Goal: Task Accomplishment & Management: Use online tool/utility

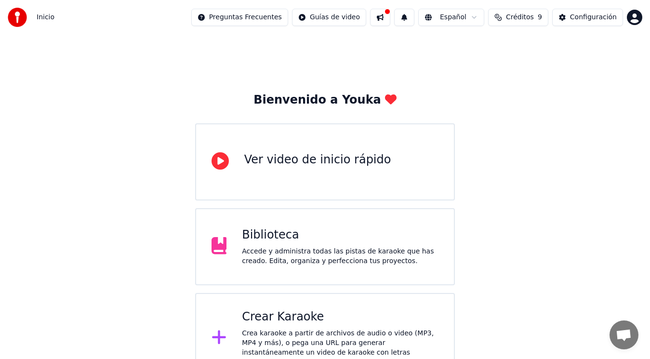
click at [249, 318] on div "Crear Karaoke" at bounding box center [340, 316] width 197 height 15
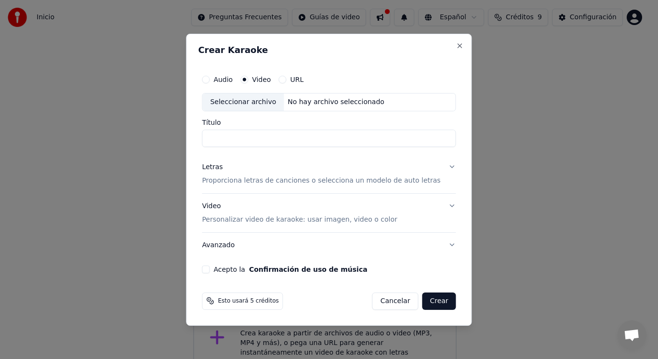
click at [267, 102] on div "Seleccionar archivo" at bounding box center [242, 101] width 81 height 17
type input "**********"
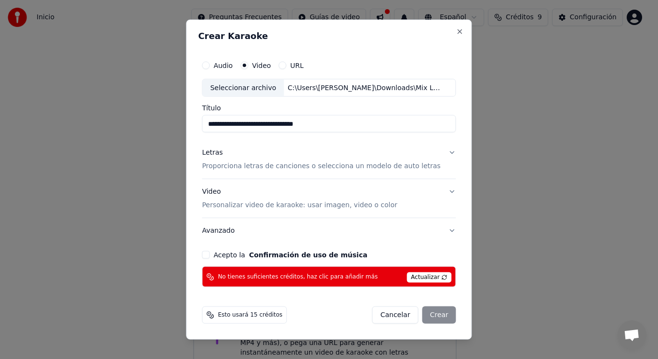
click at [223, 154] on div "Letras" at bounding box center [212, 153] width 21 height 10
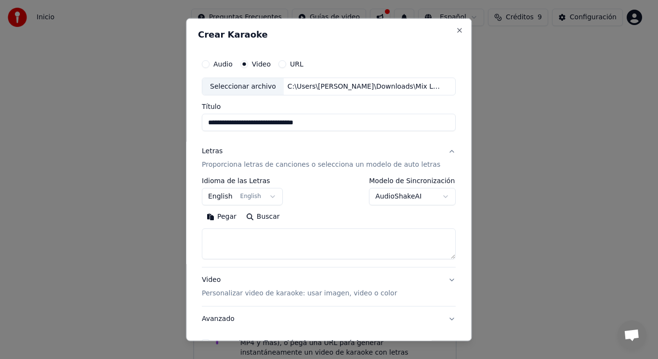
click at [235, 240] on textarea at bounding box center [329, 243] width 254 height 31
click at [387, 26] on div "**********" at bounding box center [329, 179] width 286 height 323
click at [232, 236] on textarea at bounding box center [329, 243] width 254 height 31
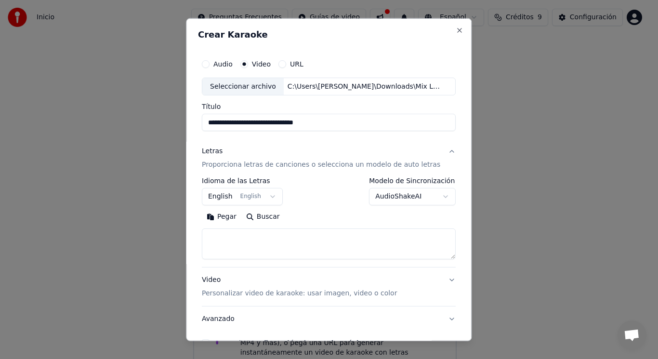
click at [230, 217] on button "Pegar" at bounding box center [221, 216] width 39 height 15
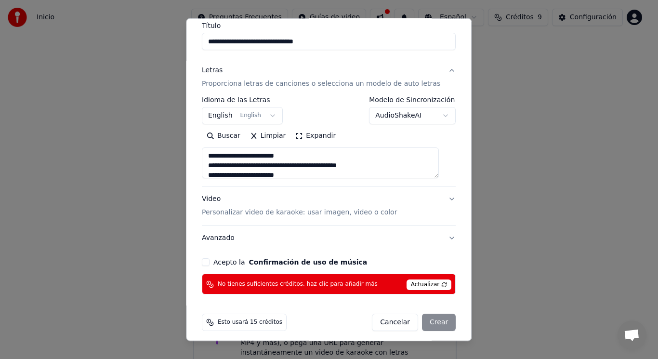
scroll to position [83, 0]
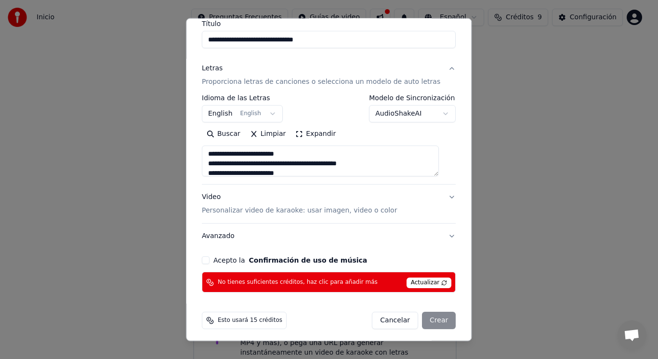
click at [210, 259] on button "Acepto la Confirmación de uso de música" at bounding box center [206, 260] width 8 height 8
click at [434, 321] on div "Cancelar Crear" at bounding box center [414, 320] width 84 height 17
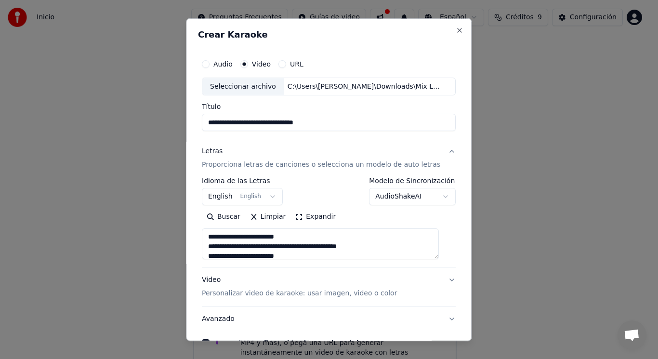
scroll to position [86, 0]
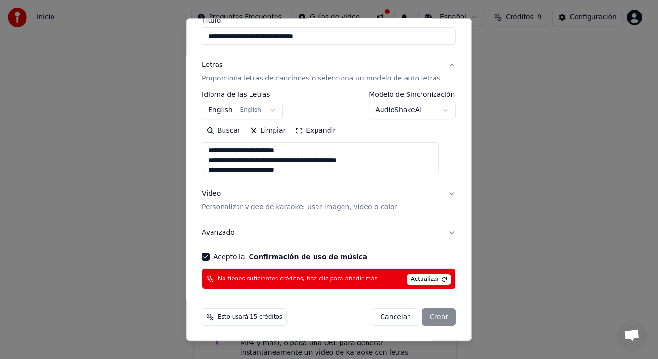
click at [269, 316] on span "Esto usará 15 créditos" at bounding box center [250, 317] width 65 height 8
click at [365, 207] on p "Personalizar video de karaoke: usar imagen, video o color" at bounding box center [299, 207] width 195 height 10
type textarea "**********"
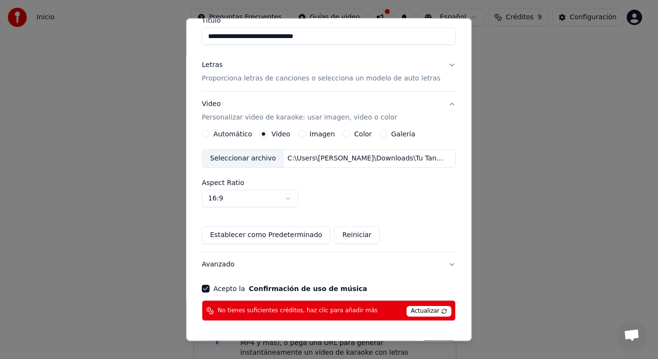
click at [303, 239] on button "Establecer como Predeterminado" at bounding box center [266, 234] width 129 height 17
click at [414, 313] on span "Actualizar" at bounding box center [429, 311] width 45 height 11
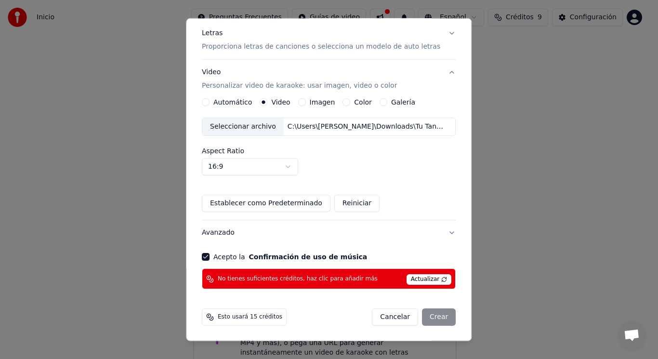
click at [414, 279] on span "Actualizar" at bounding box center [429, 279] width 45 height 11
click at [422, 315] on div "Cancelar Crear" at bounding box center [414, 316] width 84 height 17
click at [429, 278] on span "Actualizar" at bounding box center [429, 279] width 45 height 11
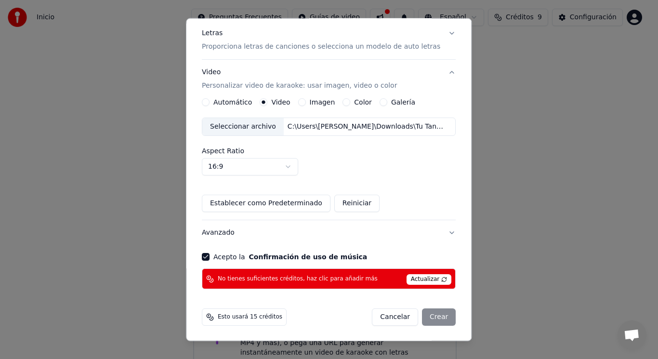
click at [341, 278] on span "No tienes suficientes créditos, haz clic para añadir más" at bounding box center [298, 279] width 160 height 8
click at [433, 280] on span "Actualizar" at bounding box center [429, 279] width 45 height 11
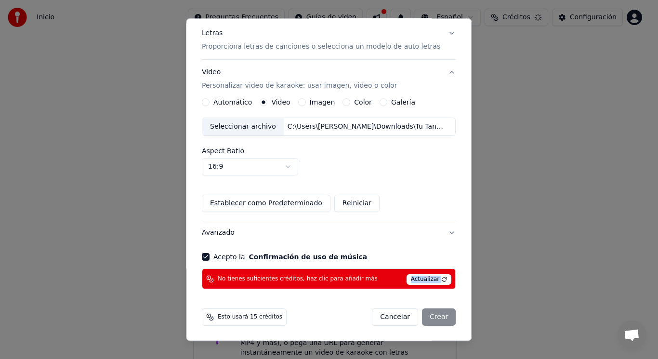
click at [433, 280] on span "Actualizar" at bounding box center [429, 279] width 45 height 11
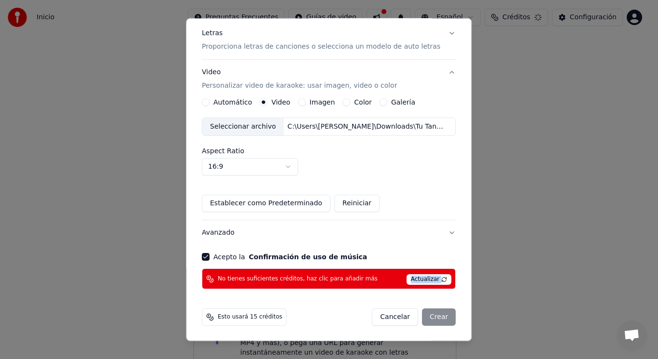
click at [433, 280] on span "Actualizar" at bounding box center [429, 279] width 45 height 11
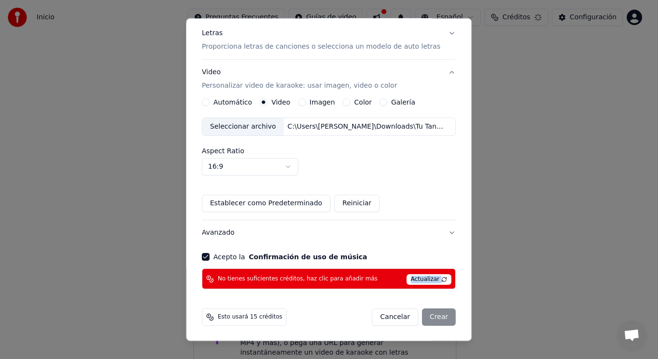
click at [433, 280] on span "Actualizar" at bounding box center [429, 279] width 45 height 11
click at [428, 317] on div "Cancelar Crear" at bounding box center [414, 316] width 84 height 17
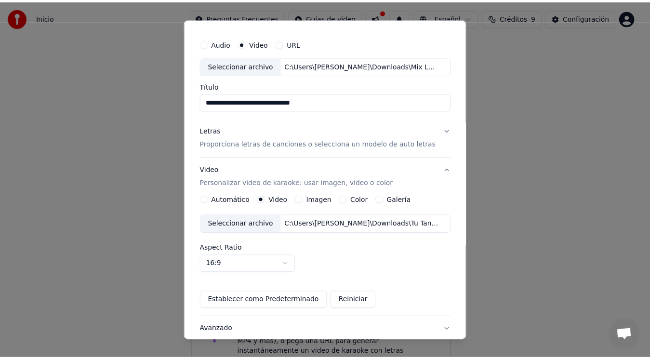
scroll to position [0, 0]
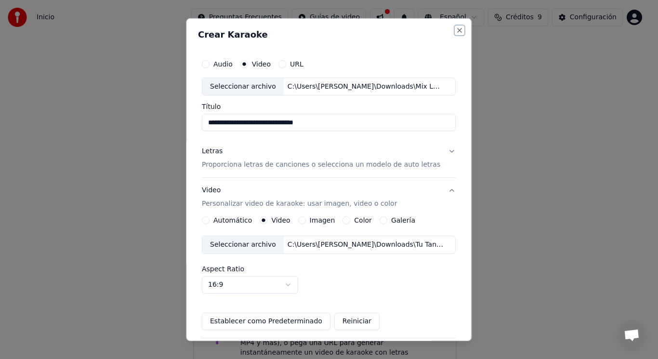
click at [456, 28] on button "Close" at bounding box center [460, 30] width 8 height 8
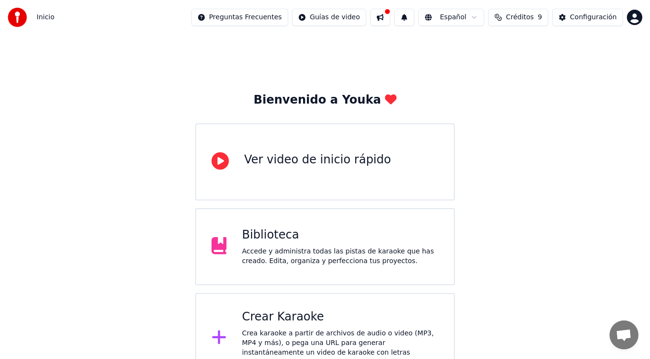
click at [525, 21] on span "Créditos" at bounding box center [520, 18] width 28 height 10
click at [553, 64] on td "31" at bounding box center [560, 63] width 64 height 17
click at [565, 66] on td "31" at bounding box center [560, 63] width 64 height 17
click at [533, 90] on button "Actualizar" at bounding box center [522, 88] width 57 height 17
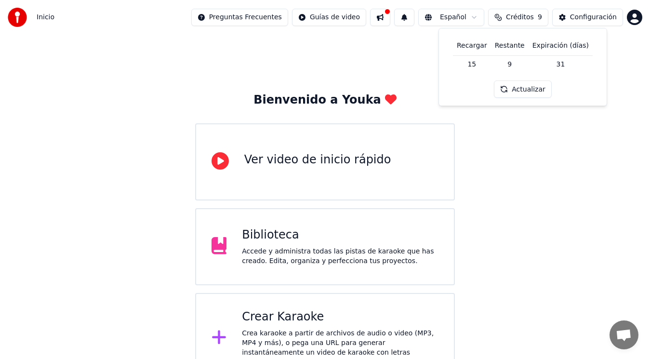
click at [533, 90] on button "Actualizar" at bounding box center [522, 88] width 57 height 17
click at [560, 63] on td "31" at bounding box center [560, 63] width 64 height 17
click at [478, 65] on td "15" at bounding box center [472, 63] width 38 height 17
click at [532, 91] on button "Actualizar" at bounding box center [522, 88] width 57 height 17
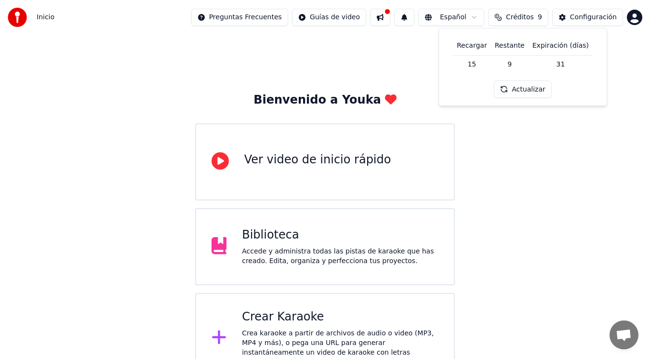
click at [542, 19] on span "9" at bounding box center [540, 18] width 4 height 10
click at [536, 87] on button "Actualizar" at bounding box center [522, 88] width 57 height 17
click at [568, 63] on td "31" at bounding box center [560, 63] width 64 height 17
click at [593, 14] on div "Configuración" at bounding box center [593, 18] width 47 height 10
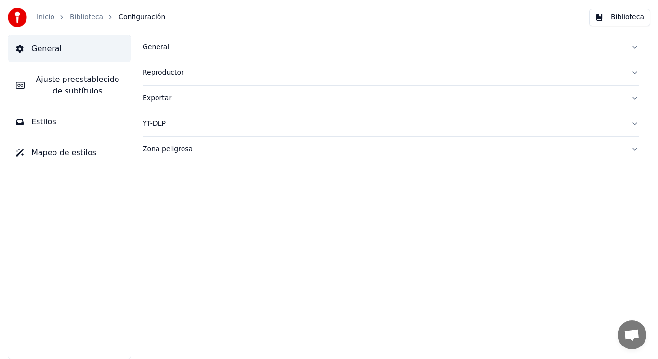
click at [593, 14] on button "Biblioteca" at bounding box center [619, 17] width 61 height 17
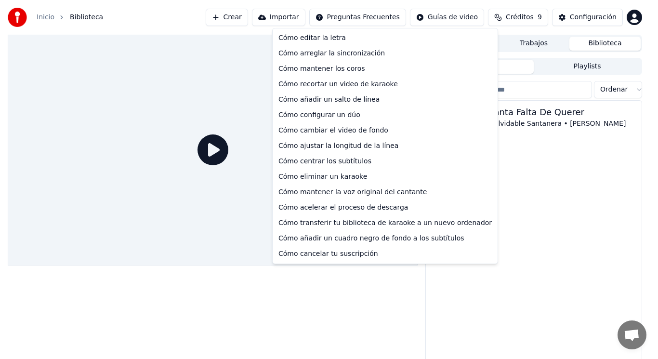
click at [369, 20] on html "Inicio Biblioteca Crear Importar Preguntas Frecuentes Guías de video Créditos 9…" at bounding box center [329, 179] width 658 height 359
click at [519, 22] on html "Inicio Biblioteca Crear Importar Preguntas Frecuentes Guías de video Créditos 9…" at bounding box center [329, 179] width 658 height 359
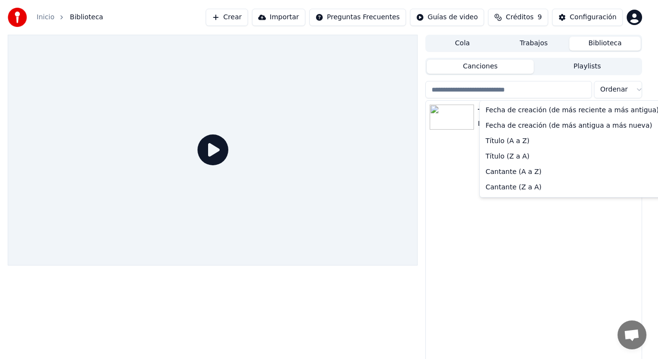
click at [634, 91] on html "Inicio Biblioteca Crear Importar Preguntas Frecuentes Guías de video Créditos 9…" at bounding box center [329, 179] width 658 height 359
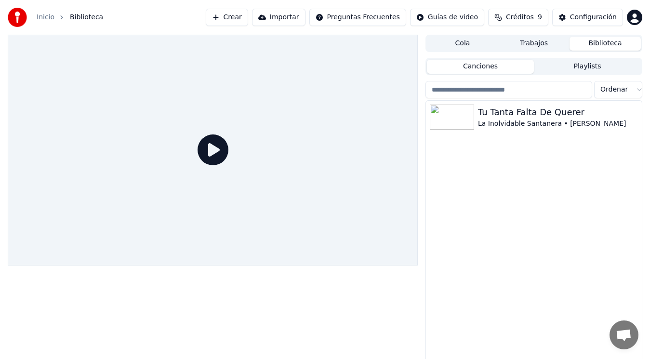
click at [167, 16] on html "Inicio Biblioteca Crear Importar Preguntas Frecuentes Guías de video Créditos 9…" at bounding box center [325, 179] width 650 height 359
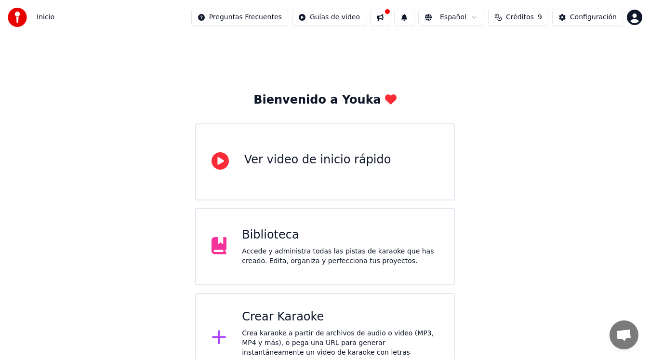
click at [215, 332] on icon at bounding box center [218, 336] width 15 height 17
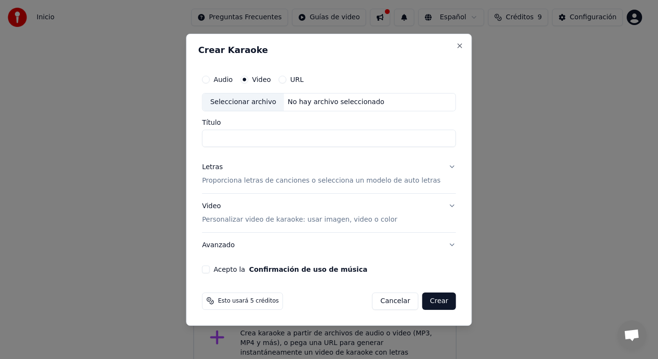
click at [261, 102] on div "Seleccionar archivo" at bounding box center [242, 101] width 81 height 17
type input "**********"
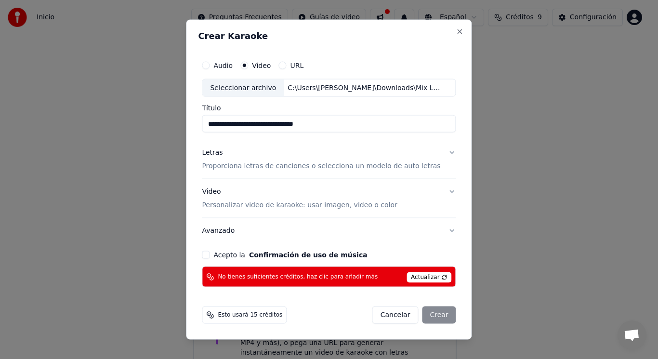
click at [282, 165] on p "Proporciona letras de canciones o selecciona un modelo de auto letras" at bounding box center [321, 166] width 238 height 10
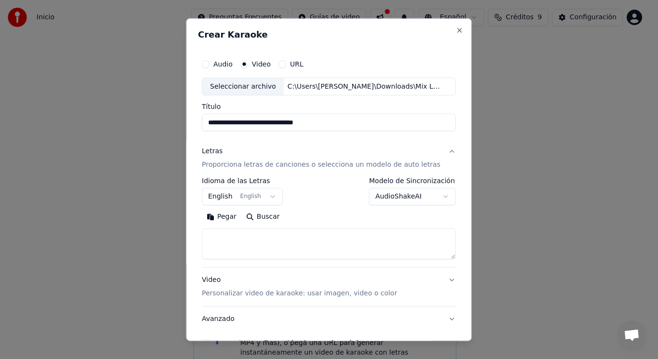
click at [240, 242] on textarea at bounding box center [329, 243] width 254 height 31
click at [232, 217] on button "Pegar" at bounding box center [221, 216] width 39 height 15
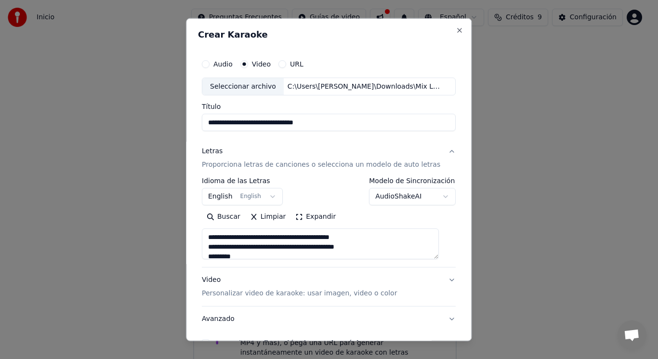
type textarea "**********"
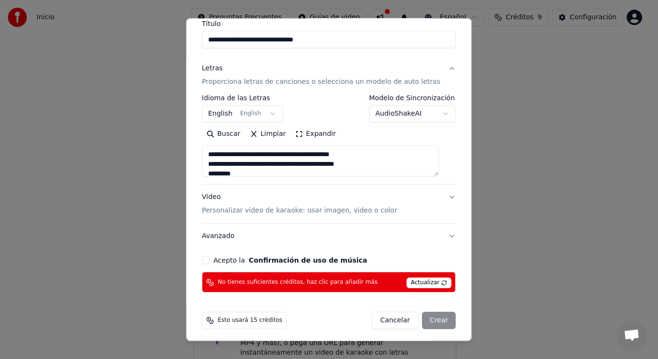
scroll to position [86, 0]
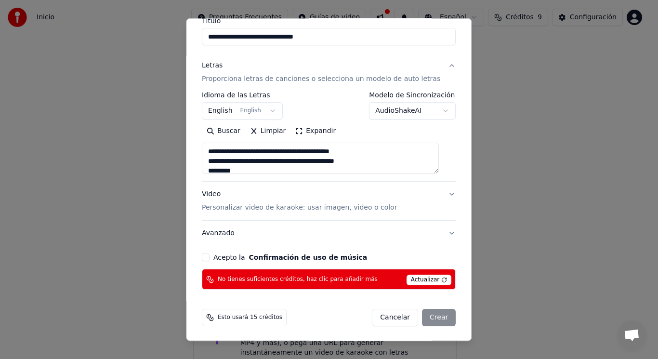
click at [432, 276] on span "Actualizar" at bounding box center [429, 280] width 45 height 11
click at [419, 283] on span "Actualizar" at bounding box center [429, 280] width 45 height 11
click at [426, 322] on div "Cancelar Crear" at bounding box center [414, 317] width 84 height 17
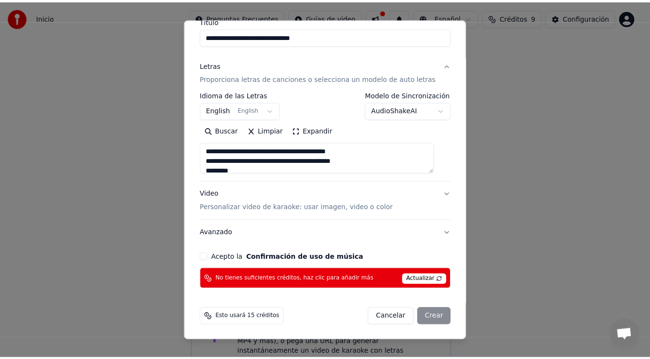
scroll to position [0, 0]
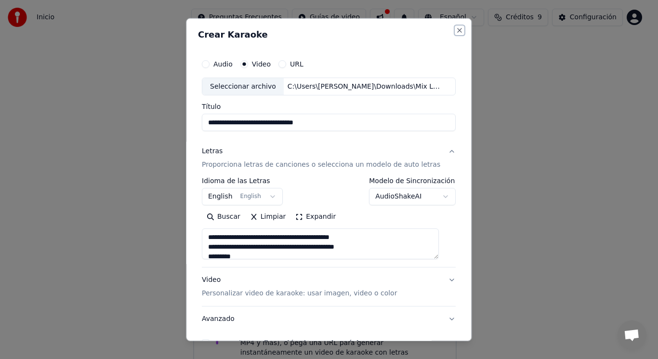
click at [456, 30] on button "Close" at bounding box center [460, 30] width 8 height 8
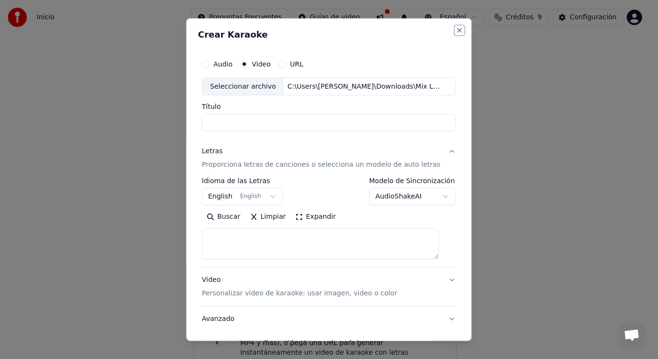
select select
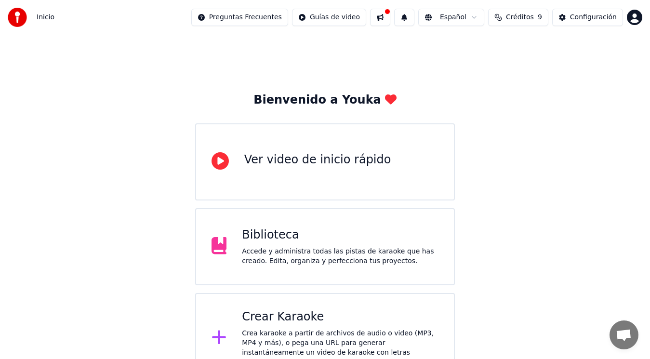
click at [534, 13] on span "Créditos" at bounding box center [520, 18] width 28 height 10
click at [525, 87] on button "Actualizar" at bounding box center [522, 88] width 57 height 17
click at [310, 320] on div "Crear Karaoke" at bounding box center [340, 316] width 197 height 15
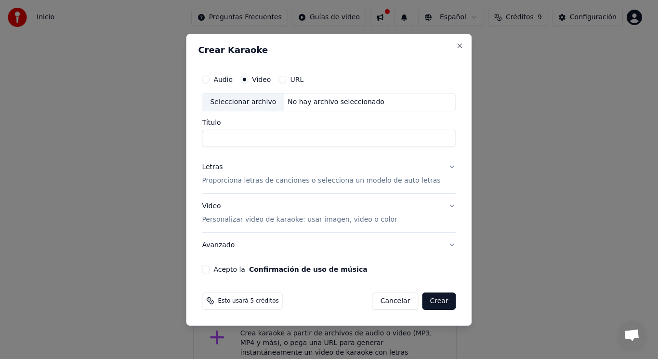
click at [229, 142] on input "Título" at bounding box center [329, 138] width 254 height 17
click at [261, 104] on div "Seleccionar archivo" at bounding box center [242, 101] width 81 height 17
type input "**********"
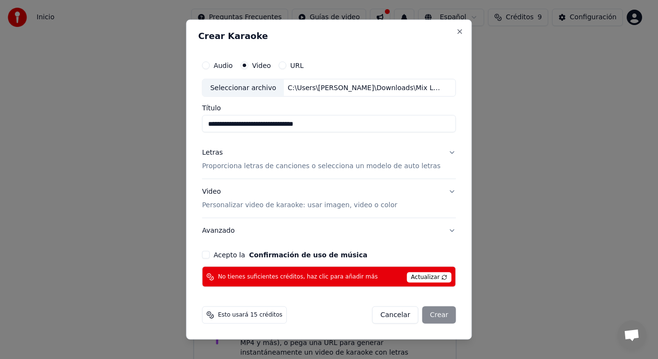
click at [436, 277] on span "Actualizar" at bounding box center [429, 277] width 45 height 11
click at [342, 274] on span "No tienes suficientes créditos, haz clic para añadir más" at bounding box center [298, 277] width 160 height 8
click at [210, 255] on button "Acepto la Confirmación de uso de música" at bounding box center [206, 255] width 8 height 8
click at [423, 277] on span "Actualizar" at bounding box center [429, 277] width 45 height 11
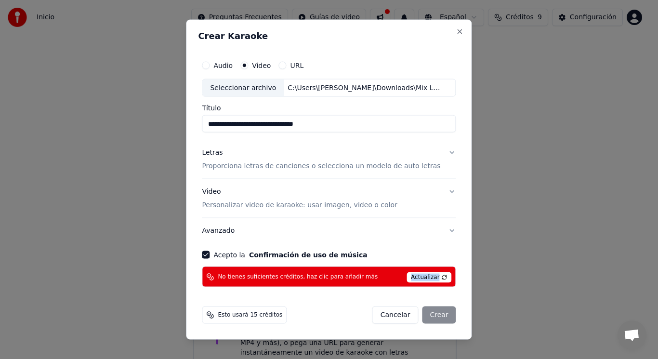
click at [423, 277] on span "Actualizar" at bounding box center [429, 277] width 45 height 11
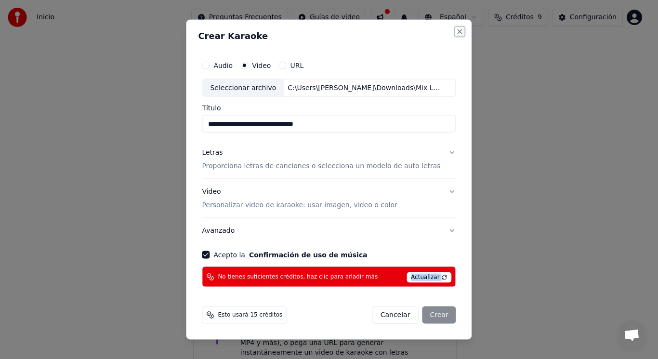
click at [456, 34] on button "Close" at bounding box center [460, 31] width 8 height 8
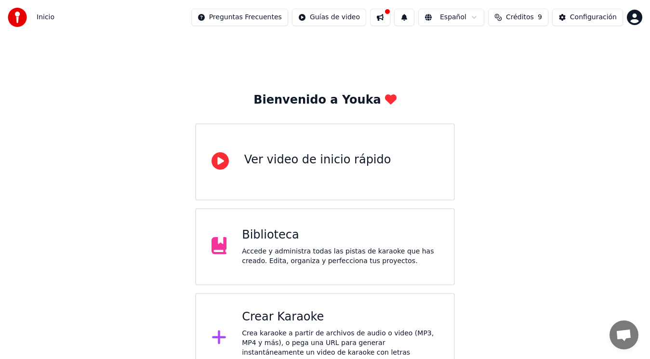
click at [327, 159] on div "Ver video de inicio rápido" at bounding box center [317, 159] width 147 height 15
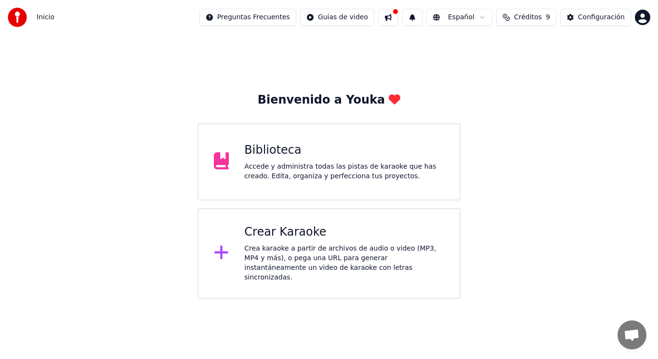
click at [325, 229] on div "Crear Karaoke" at bounding box center [344, 231] width 200 height 15
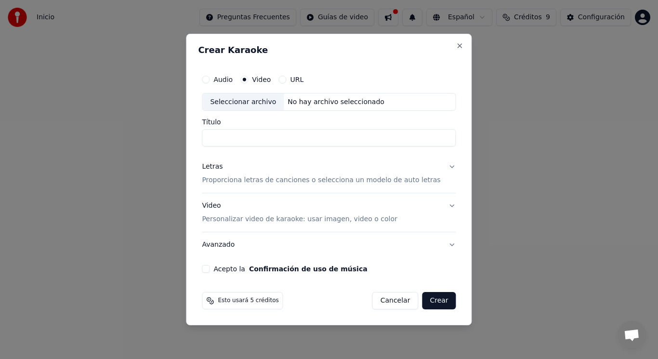
click at [403, 102] on div "Seleccionar archivo No hay archivo seleccionado" at bounding box center [329, 102] width 254 height 18
type input "**********"
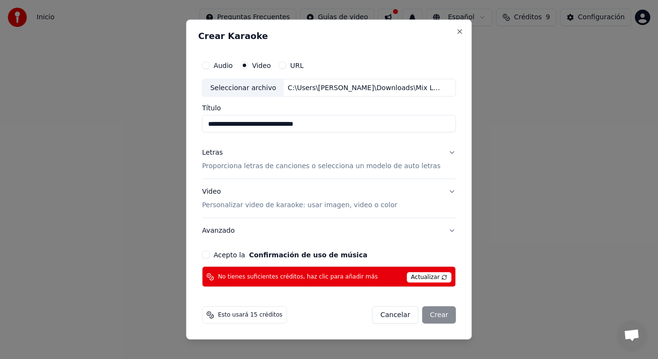
click at [223, 155] on div "Letras" at bounding box center [212, 153] width 21 height 10
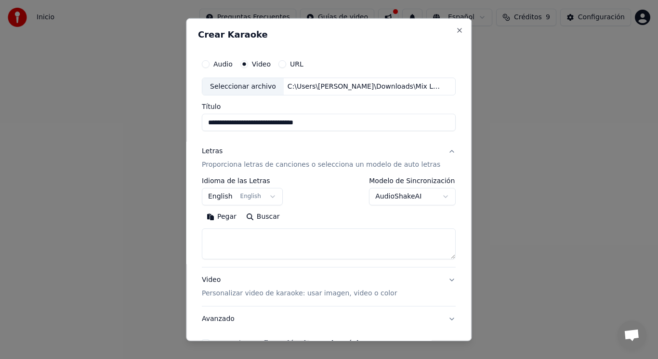
click at [229, 216] on button "Pegar" at bounding box center [221, 216] width 39 height 15
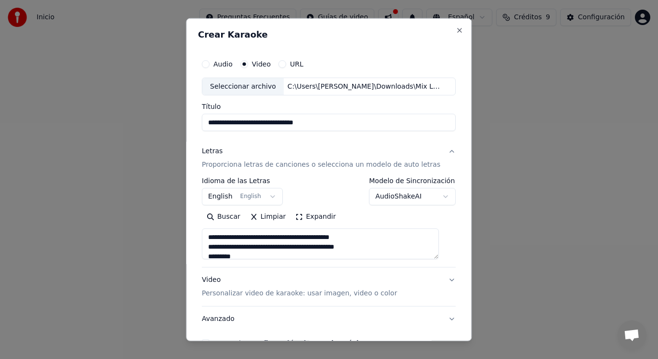
type textarea "**********"
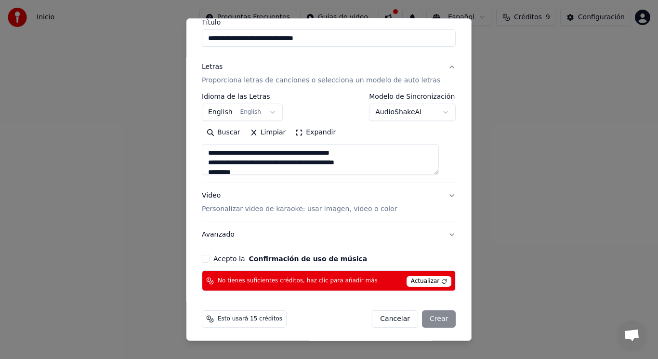
scroll to position [86, 0]
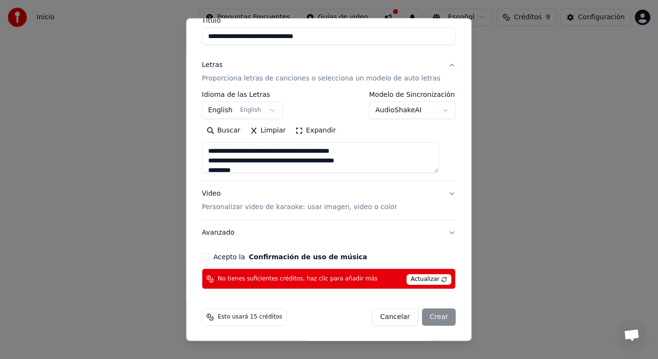
click at [415, 279] on span "Actualizar" at bounding box center [429, 279] width 45 height 11
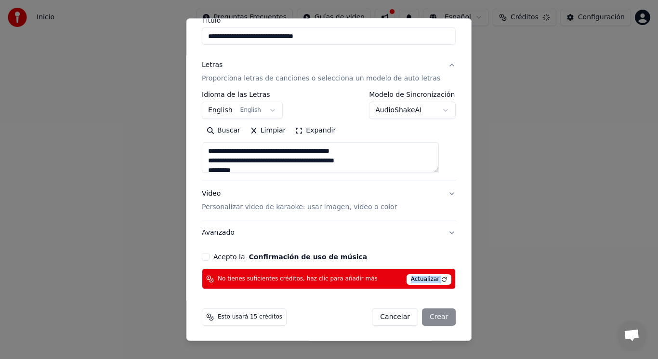
click at [415, 279] on span "Actualizar" at bounding box center [429, 279] width 45 height 11
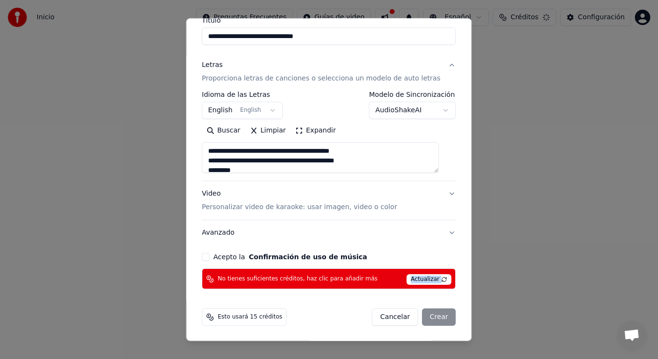
click at [415, 279] on span "Actualizar" at bounding box center [429, 279] width 45 height 11
click at [429, 321] on div "Cancelar Crear" at bounding box center [414, 316] width 84 height 17
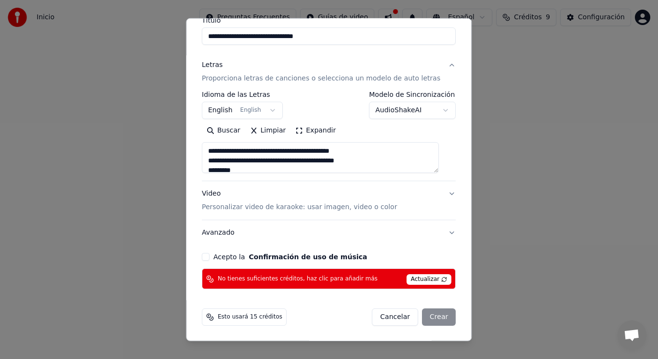
click at [429, 321] on div "Cancelar Crear" at bounding box center [414, 316] width 84 height 17
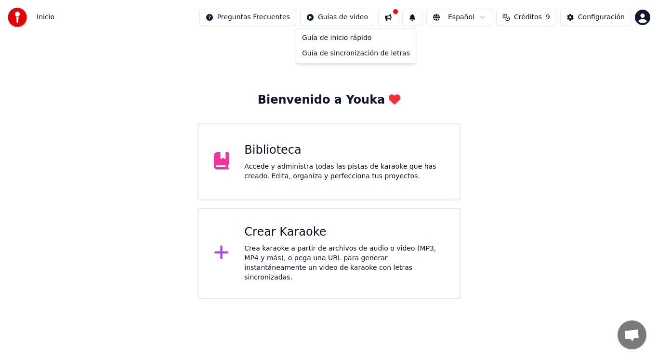
click at [351, 20] on html "Inicio Preguntas Frecuentes Guías de video Español Créditos 9 Configuración Bie…" at bounding box center [329, 149] width 658 height 299
click at [590, 16] on html "Inicio Preguntas Frecuentes Guías de video Español Créditos 9 Configuración Bie…" at bounding box center [329, 149] width 658 height 299
click at [574, 18] on button "Configuración" at bounding box center [595, 17] width 71 height 17
click at [531, 14] on span "Créditos" at bounding box center [528, 18] width 28 height 10
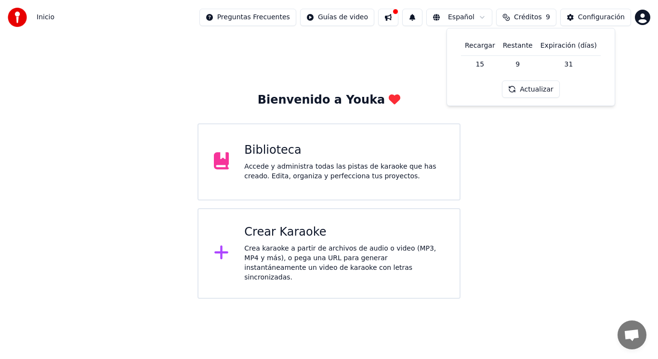
click at [561, 65] on td "31" at bounding box center [569, 63] width 64 height 17
click at [535, 88] on button "Actualizar" at bounding box center [530, 88] width 57 height 17
click at [496, 64] on td "15" at bounding box center [480, 63] width 38 height 17
click at [485, 66] on td "15" at bounding box center [480, 63] width 38 height 17
click at [541, 91] on button "Actualizar" at bounding box center [530, 88] width 57 height 17
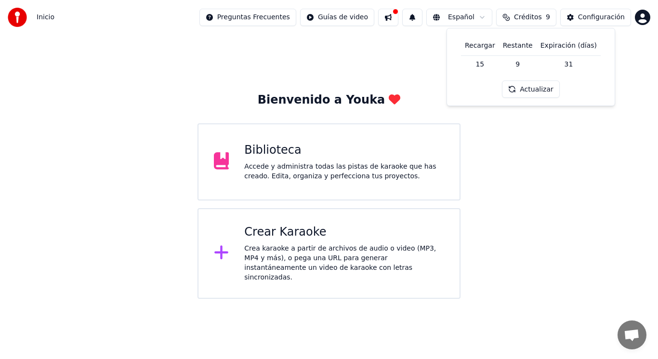
click at [488, 66] on td "15" at bounding box center [480, 63] width 38 height 17
click at [535, 89] on button "Actualizar" at bounding box center [530, 88] width 57 height 17
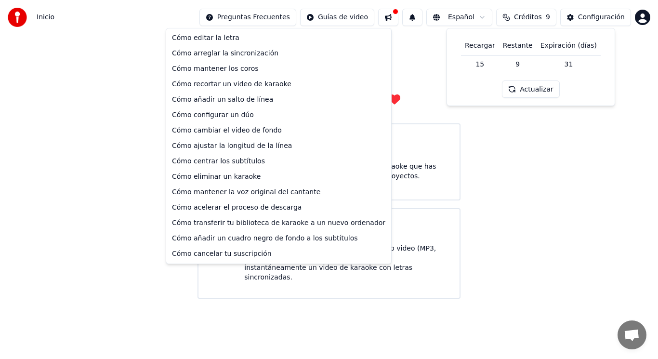
click at [300, 19] on html "Inicio Preguntas Frecuentes Guías de video Español Créditos 9 Configuración Bie…" at bounding box center [329, 149] width 658 height 299
click at [445, 85] on html "Inicio Preguntas Frecuentes Guías de video Español Créditos 9 Configuración Bie…" at bounding box center [329, 149] width 658 height 299
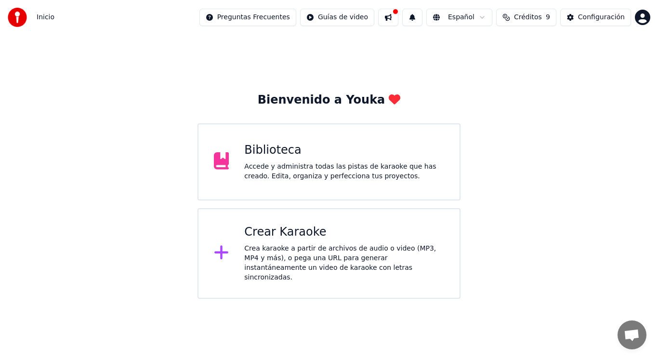
click at [641, 328] on span "Chat abierto" at bounding box center [631, 334] width 29 height 29
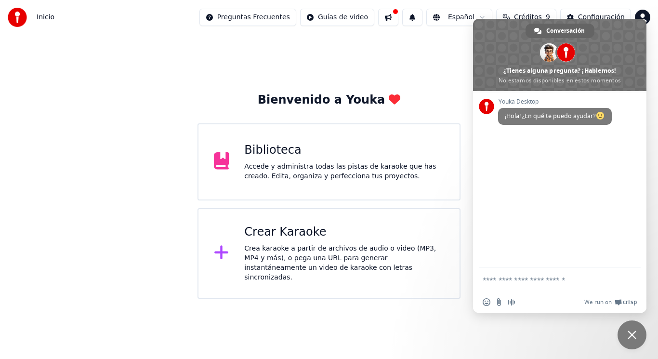
click at [500, 281] on textarea "Escribe aquí tu mensaje..." at bounding box center [550, 279] width 135 height 24
type textarea "**********"
click at [630, 271] on span "Enviar" at bounding box center [629, 270] width 7 height 7
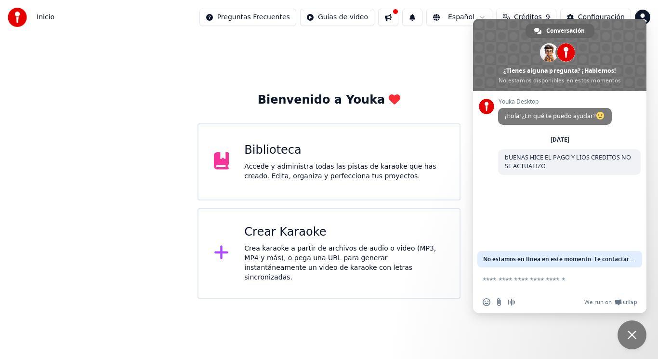
click at [492, 281] on textarea "Escribe aquí tu mensaje..." at bounding box center [550, 279] width 135 height 24
type textarea "*"
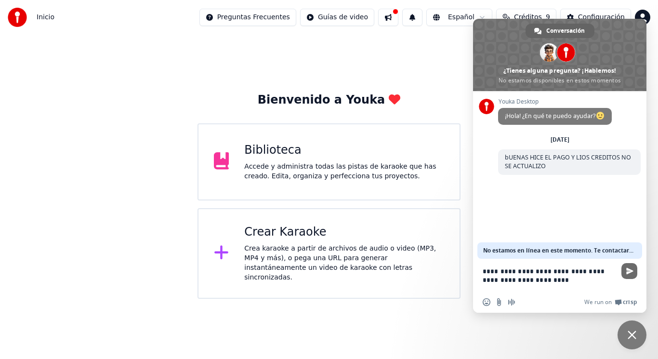
type textarea "**********"
click at [630, 272] on span "Enviar" at bounding box center [629, 270] width 7 height 7
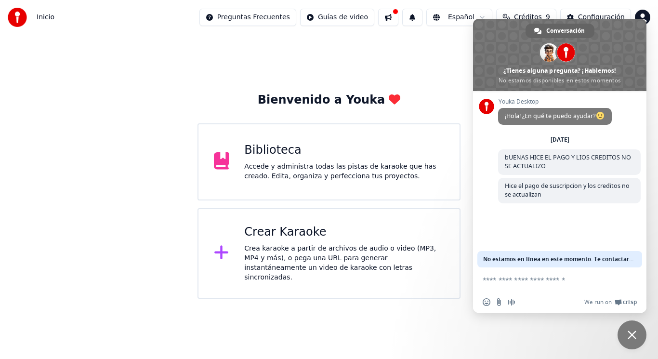
click at [396, 19] on button at bounding box center [388, 17] width 20 height 17
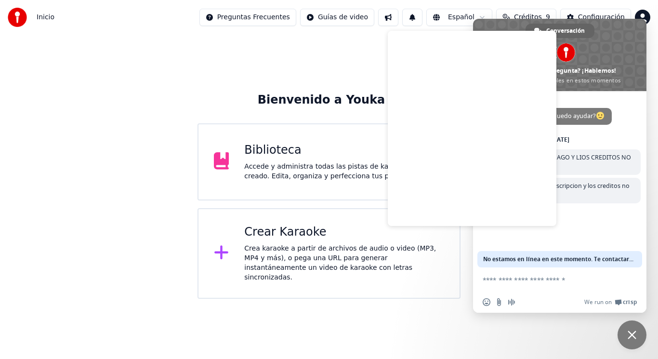
click at [356, 71] on div "Bienvenido a Youka Biblioteca Accede y administra todas las pistas de karaoke q…" at bounding box center [329, 167] width 658 height 264
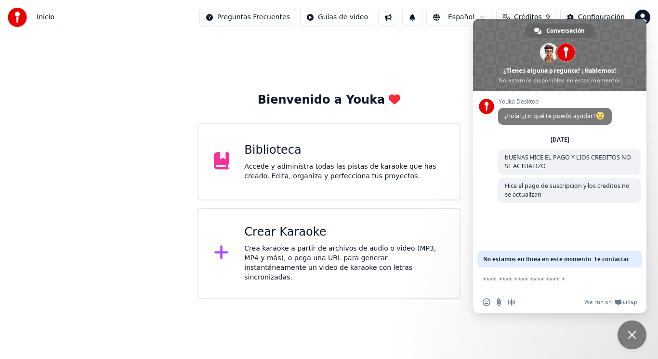
click at [295, 53] on div "Bienvenido a Youka Biblioteca Accede y administra todas las pistas de karaoke q…" at bounding box center [329, 167] width 658 height 264
click at [20, 19] on img at bounding box center [17, 17] width 19 height 19
click at [42, 16] on span "Inicio" at bounding box center [46, 18] width 18 height 10
drag, startPoint x: 627, startPoint y: 39, endPoint x: 496, endPoint y: 66, distance: 133.8
click at [496, 66] on span at bounding box center [559, 55] width 173 height 72
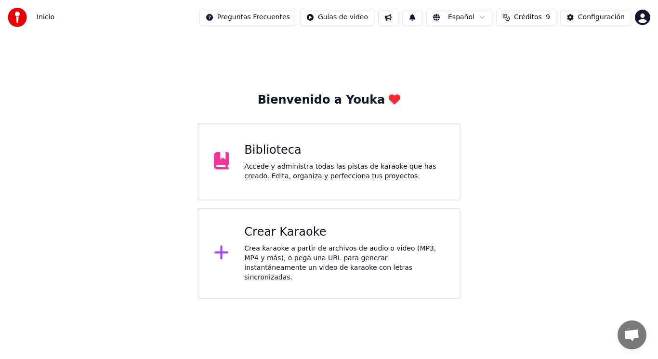
click at [547, 24] on button "Créditos 9" at bounding box center [526, 17] width 60 height 17
click at [565, 67] on td "31" at bounding box center [569, 63] width 64 height 17
click at [543, 94] on button "Actualizar" at bounding box center [530, 88] width 57 height 17
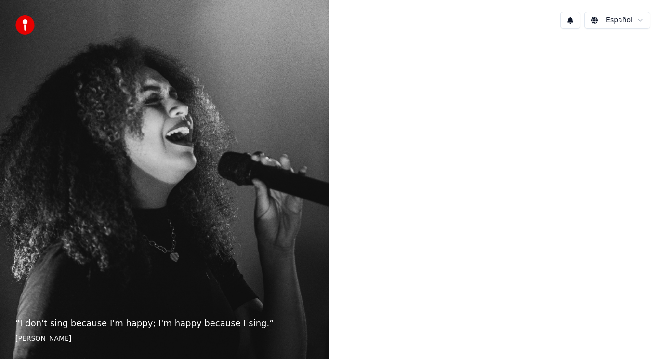
click at [572, 26] on button at bounding box center [570, 20] width 20 height 17
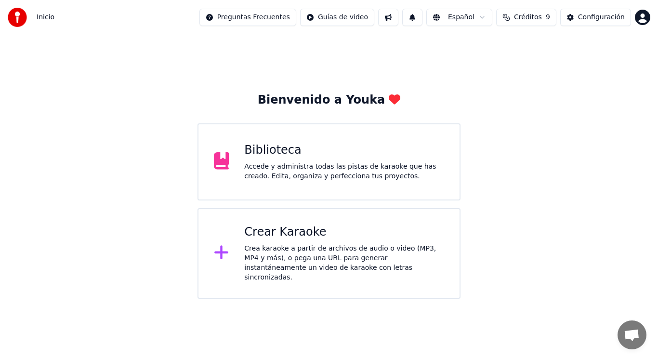
click at [632, 326] on span "Chat abierto" at bounding box center [631, 334] width 29 height 29
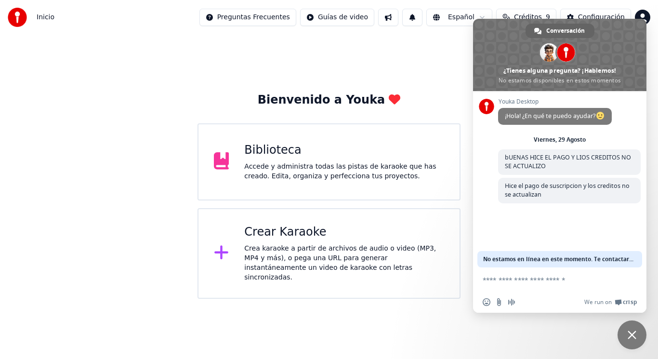
click at [407, 50] on div "Bienvenido a Youka Biblioteca Accede y administra todas las pistas de karaoke q…" at bounding box center [329, 167] width 658 height 264
click at [635, 335] on span "Cerrar el chat" at bounding box center [632, 334] width 9 height 9
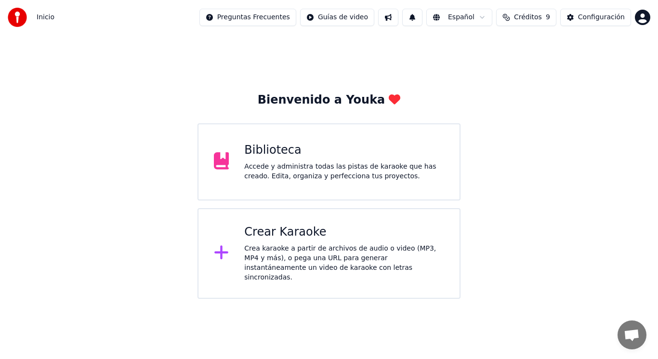
click at [550, 21] on span "9" at bounding box center [548, 18] width 4 height 10
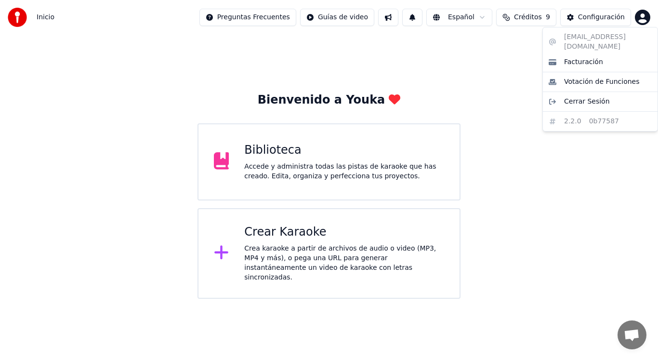
click at [643, 19] on html "Inicio Preguntas Frecuentes Guías de video Español Créditos 9 Configuración Bie…" at bounding box center [329, 149] width 658 height 299
click at [614, 54] on div "Facturación" at bounding box center [600, 61] width 111 height 15
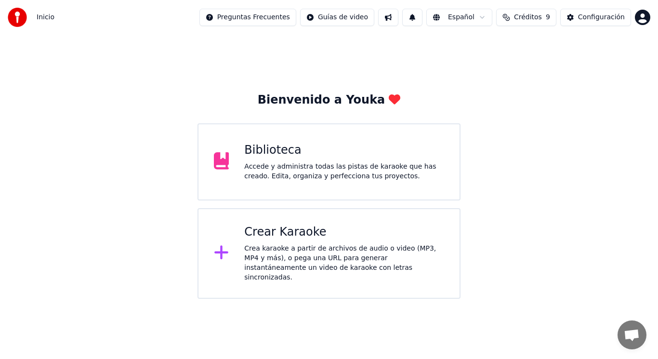
click at [539, 15] on span "Créditos" at bounding box center [528, 18] width 28 height 10
click at [533, 93] on button "Actualizar" at bounding box center [530, 88] width 57 height 17
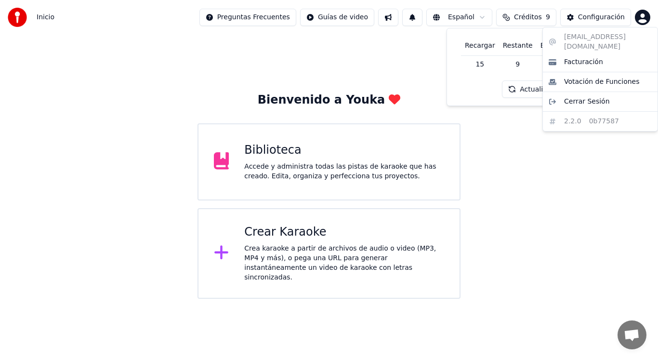
click at [642, 18] on html "Inicio Preguntas Frecuentes Guías de video Español Créditos 9 Configuración Bie…" at bounding box center [329, 149] width 658 height 299
click at [603, 54] on div "Facturación" at bounding box center [600, 61] width 111 height 15
click at [644, 19] on html "Inicio Preguntas Frecuentes Guías de video Español Créditos 9 Configuración Bie…" at bounding box center [329, 149] width 658 height 299
click at [605, 77] on span "Votación de Funciones" at bounding box center [602, 82] width 76 height 10
click at [643, 18] on html "Inicio Preguntas Frecuentes Guías de video Español Créditos 9 Configuración Bie…" at bounding box center [329, 149] width 658 height 299
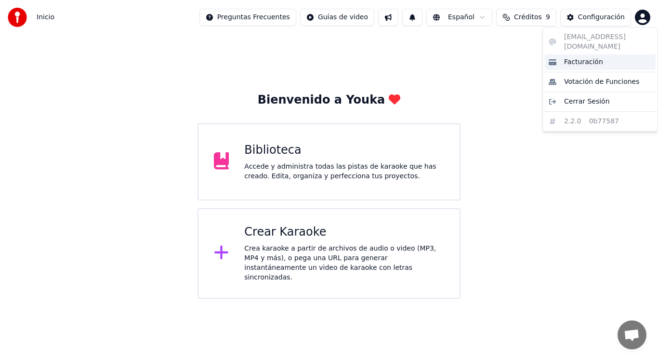
click at [586, 57] on span "Facturación" at bounding box center [583, 62] width 39 height 10
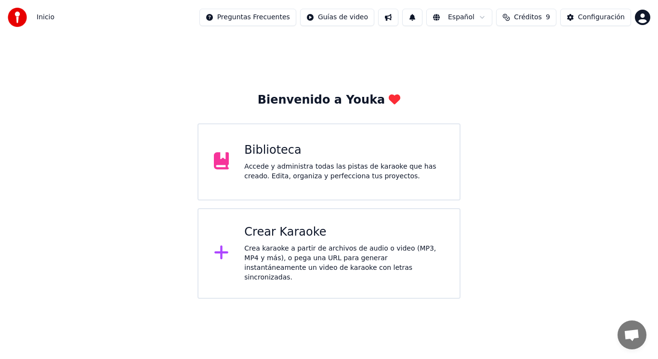
click at [526, 267] on div "Bienvenido a Youka Biblioteca Accede y administra todas las pistas de karaoke q…" at bounding box center [329, 167] width 658 height 264
click at [331, 181] on div "Accede y administra todas las pistas de karaoke que has creado. Edita, organiza…" at bounding box center [344, 171] width 200 height 19
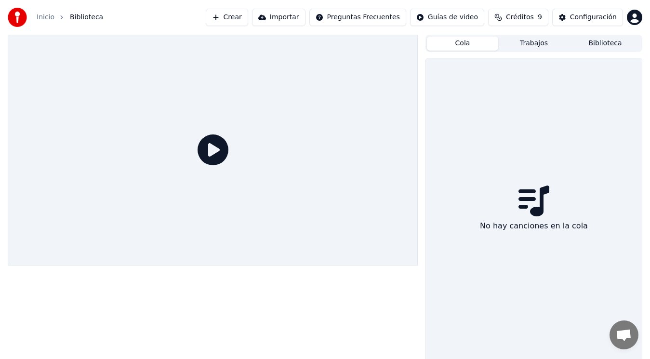
click at [457, 43] on button "Cola" at bounding box center [462, 44] width 71 height 14
click at [534, 44] on button "Trabajos" at bounding box center [533, 44] width 71 height 14
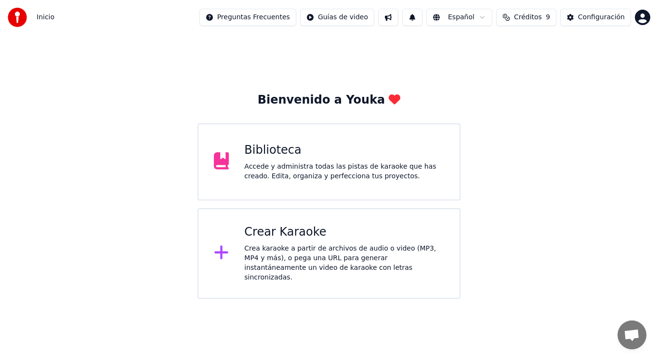
click at [418, 20] on button at bounding box center [412, 17] width 20 height 17
click at [396, 19] on button at bounding box center [388, 17] width 20 height 17
click at [542, 20] on span "Créditos" at bounding box center [528, 18] width 28 height 10
click at [320, 230] on div "Crear Karaoke" at bounding box center [344, 231] width 200 height 15
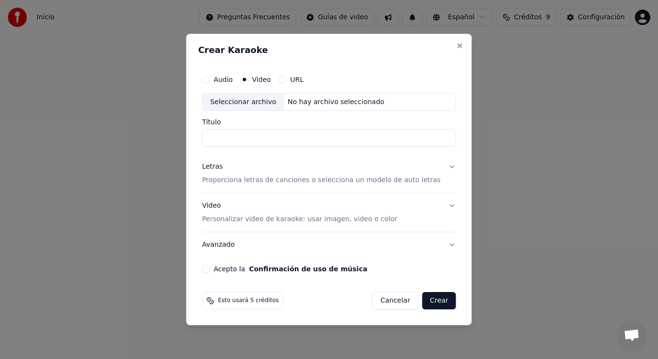
click at [449, 51] on div "Crear Karaoke Audio Video URL Seleccionar archivo No hay archivo seleccionado T…" at bounding box center [329, 180] width 286 height 292
click at [456, 44] on button "Close" at bounding box center [460, 46] width 8 height 8
